Goal: Complete application form

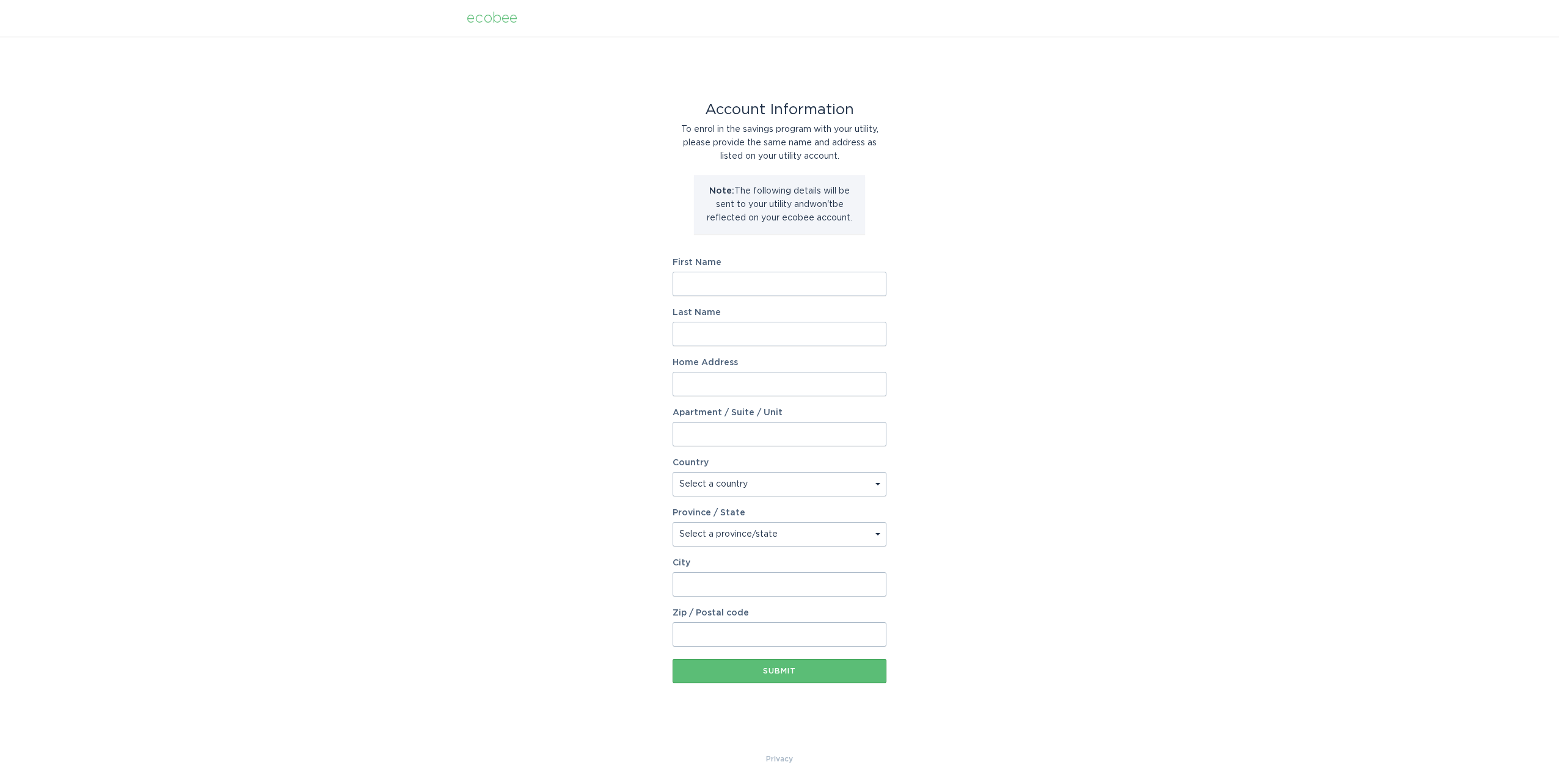
click at [803, 280] on input "First Name" at bounding box center [779, 284] width 214 height 24
type input "Lauren"
type input "Lab"
type input "2838 Bramblebush Ave NW"
select select "US"
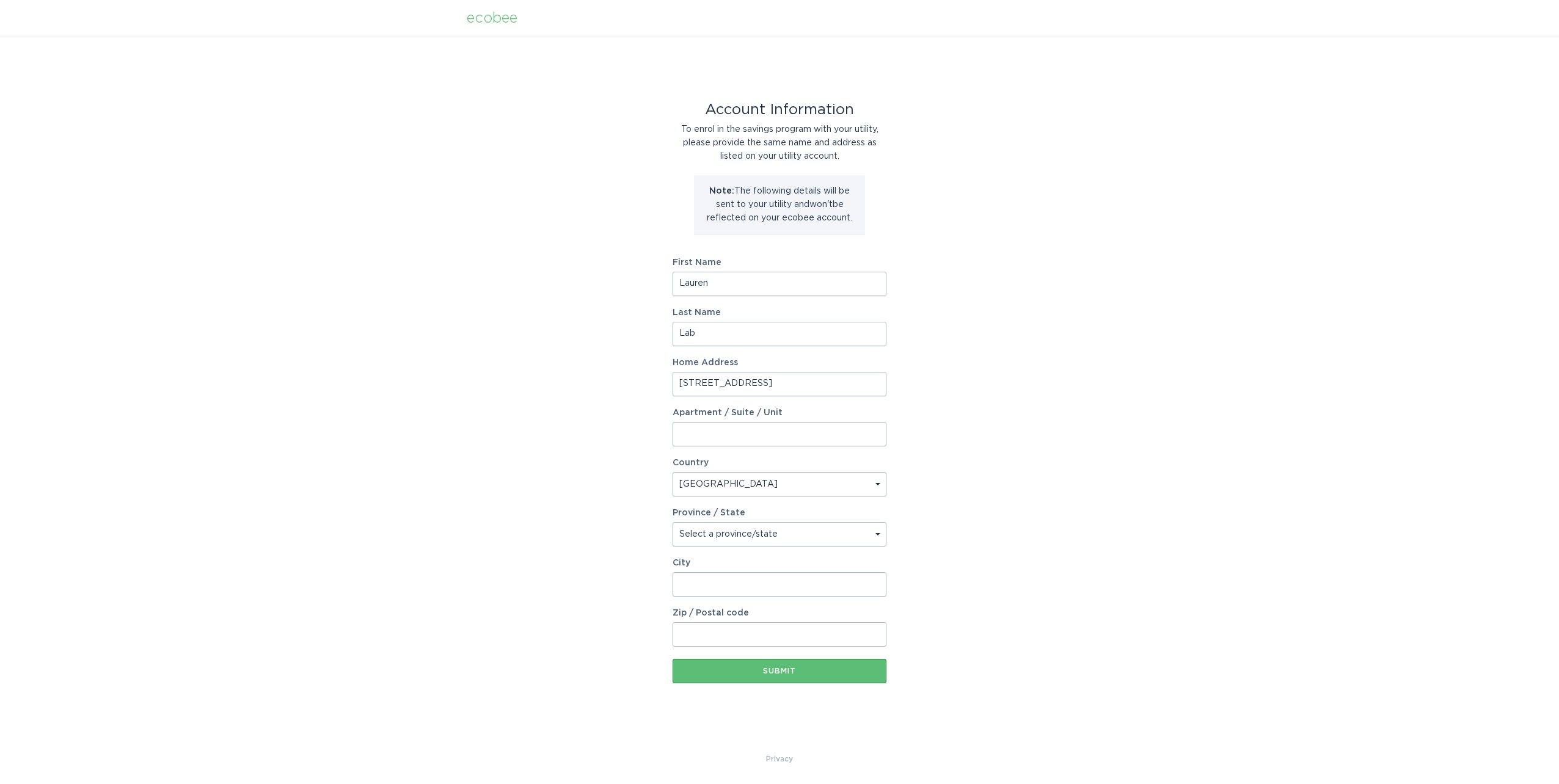
type input "Canton"
type input "44708-6407"
select select "OH"
click at [762, 678] on button "Submit" at bounding box center [779, 671] width 214 height 24
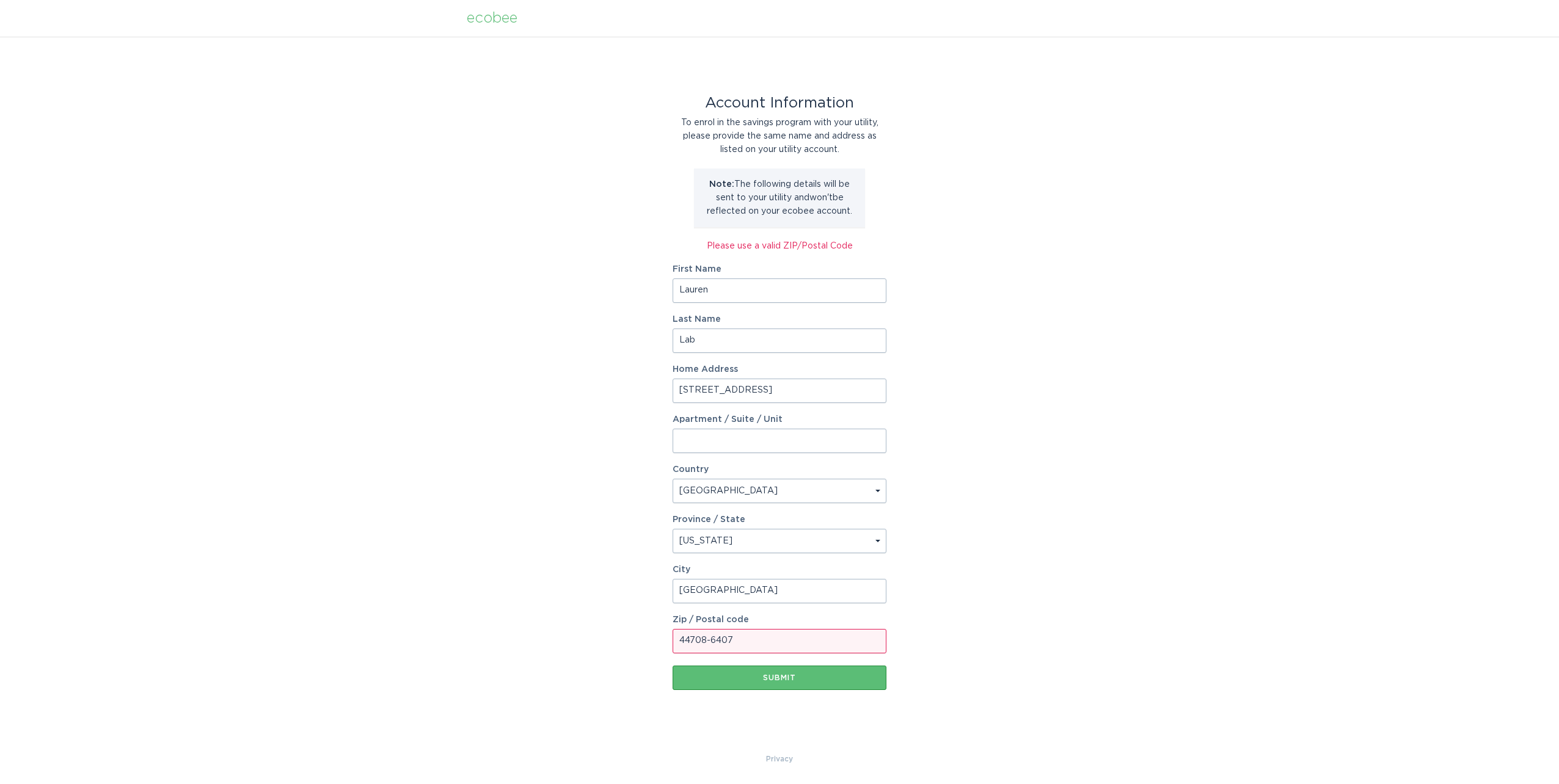
click at [756, 633] on input "44708-6407" at bounding box center [779, 641] width 214 height 24
type input "44708"
click at [1022, 574] on div "Account Information To enrol in the savings program with your utility, please p…" at bounding box center [780, 394] width 1559 height 716
click at [719, 670] on button "Submit" at bounding box center [779, 678] width 214 height 24
